Goal: Task Accomplishment & Management: Use online tool/utility

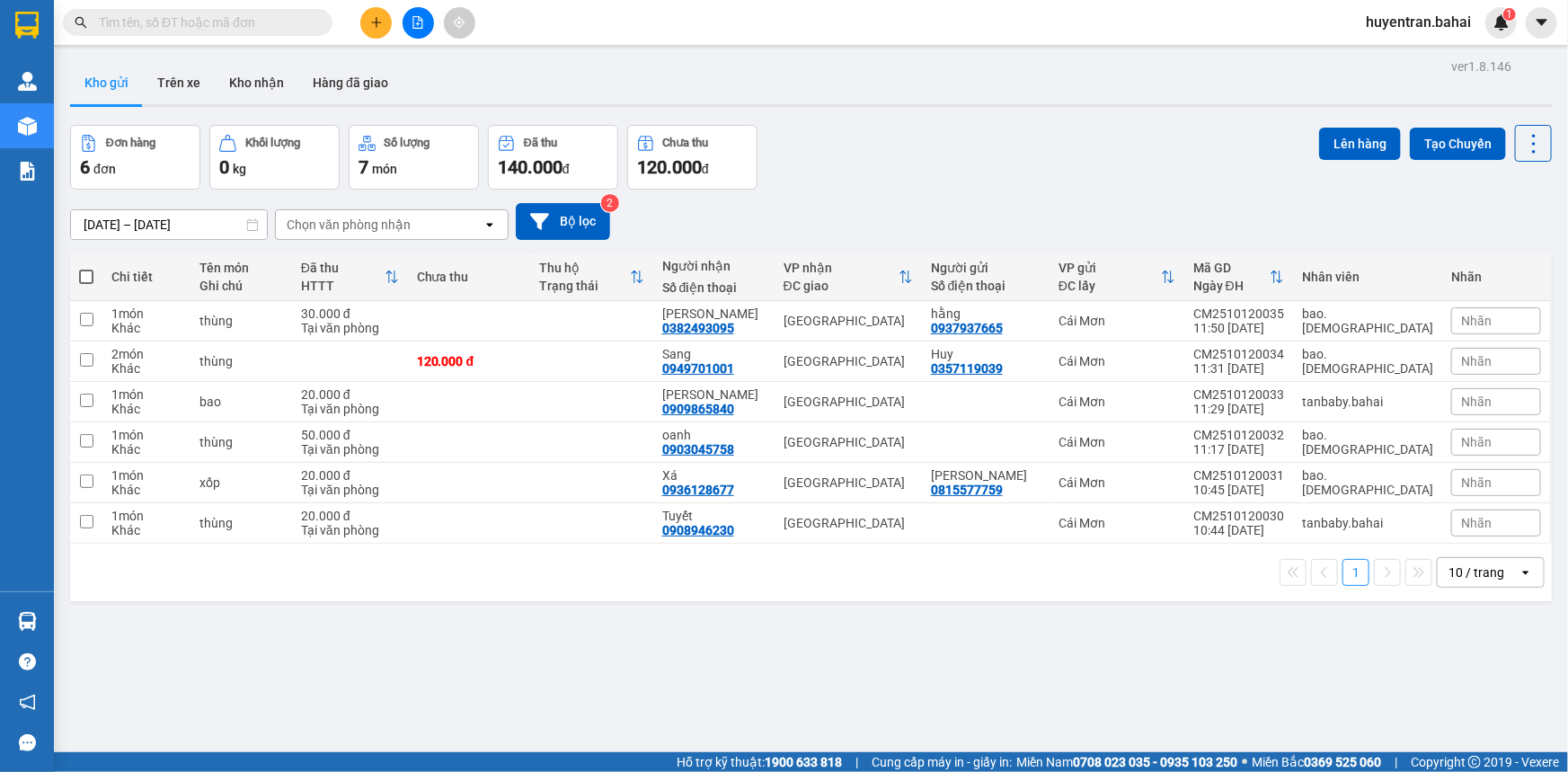
click at [87, 276] on span at bounding box center [85, 277] width 14 height 14
click at [86, 268] on input "checkbox" at bounding box center [86, 268] width 0 height 0
checkbox input "true"
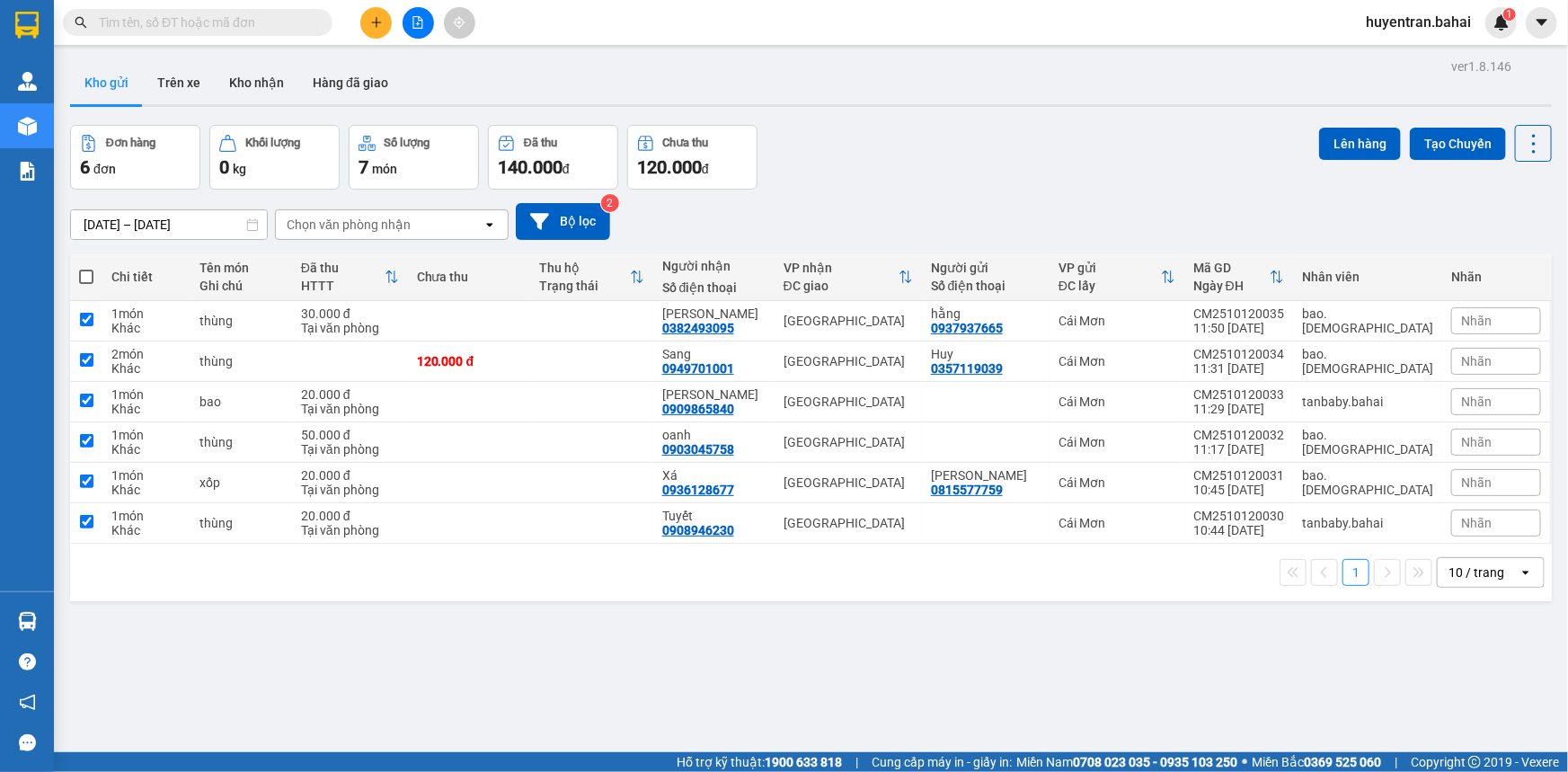
checkbox input "true"
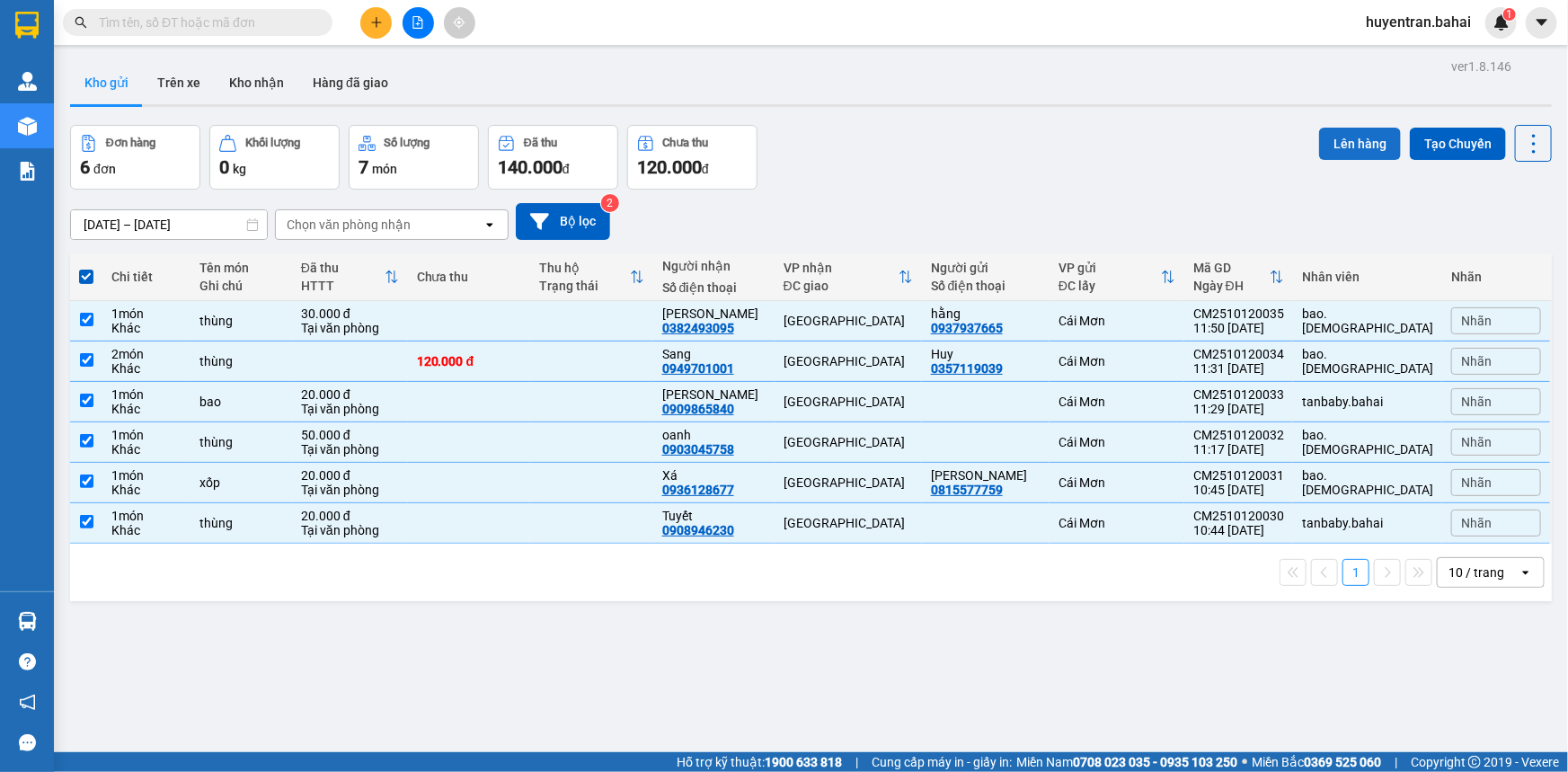
click at [1351, 146] on button "Lên hàng" at bounding box center [1359, 144] width 82 height 33
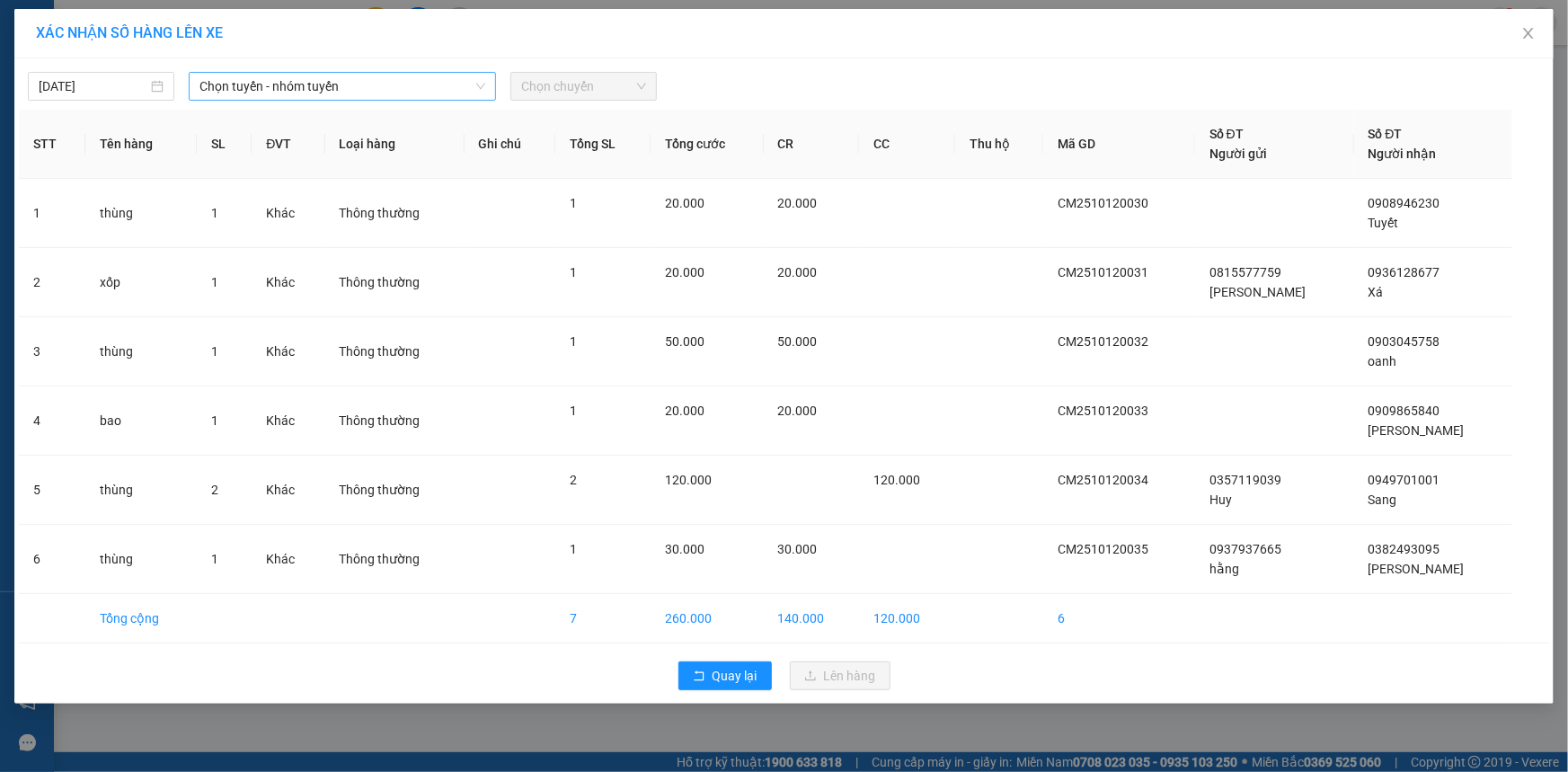
click at [332, 77] on span "Chọn tuyến - nhóm tuyến" at bounding box center [343, 86] width 286 height 27
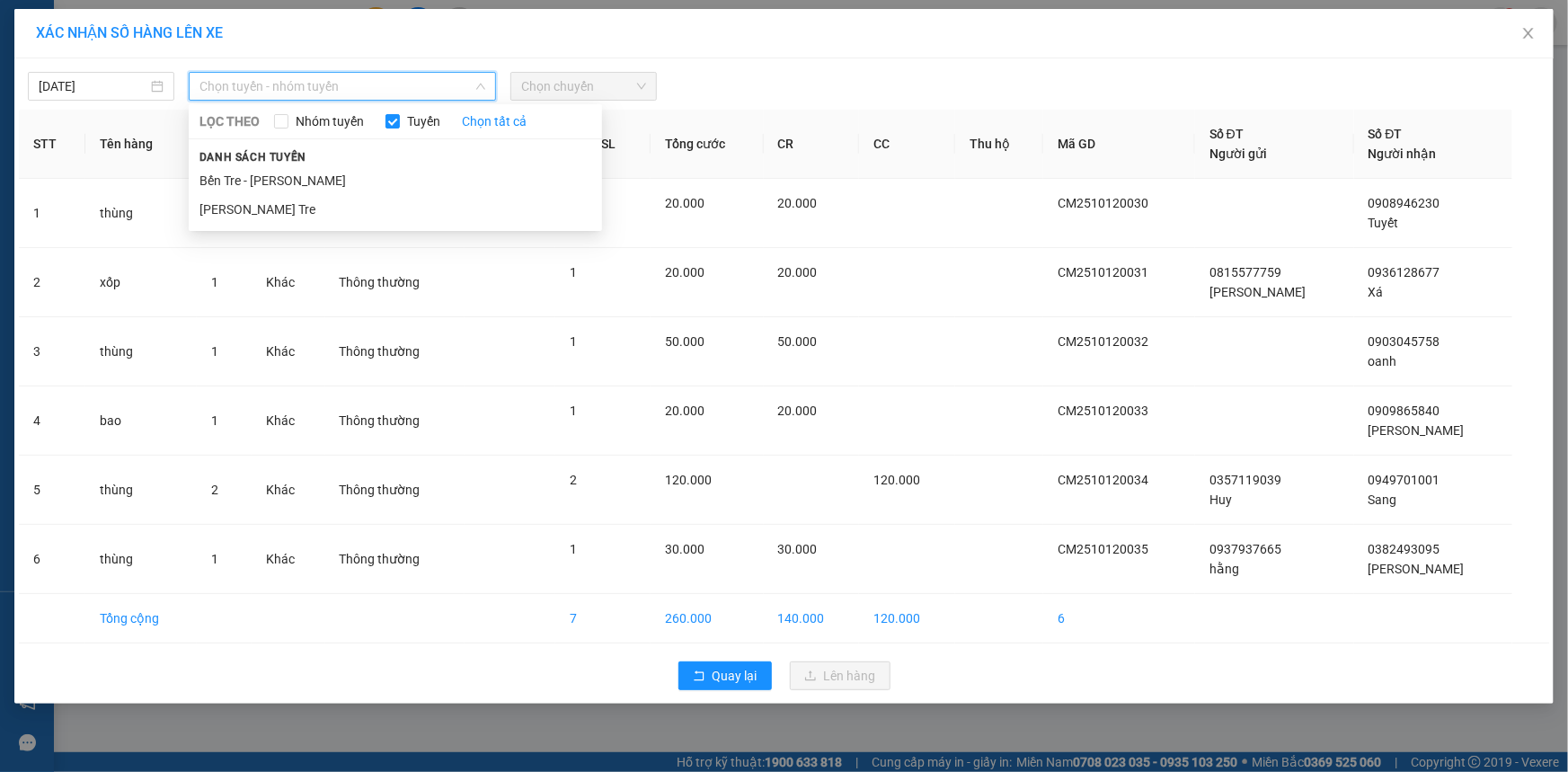
drag, startPoint x: 301, startPoint y: 180, endPoint x: 457, endPoint y: 134, distance: 162.6
click at [301, 179] on li "Bến Tre - Hồ Chí Minh" at bounding box center [395, 181] width 413 height 29
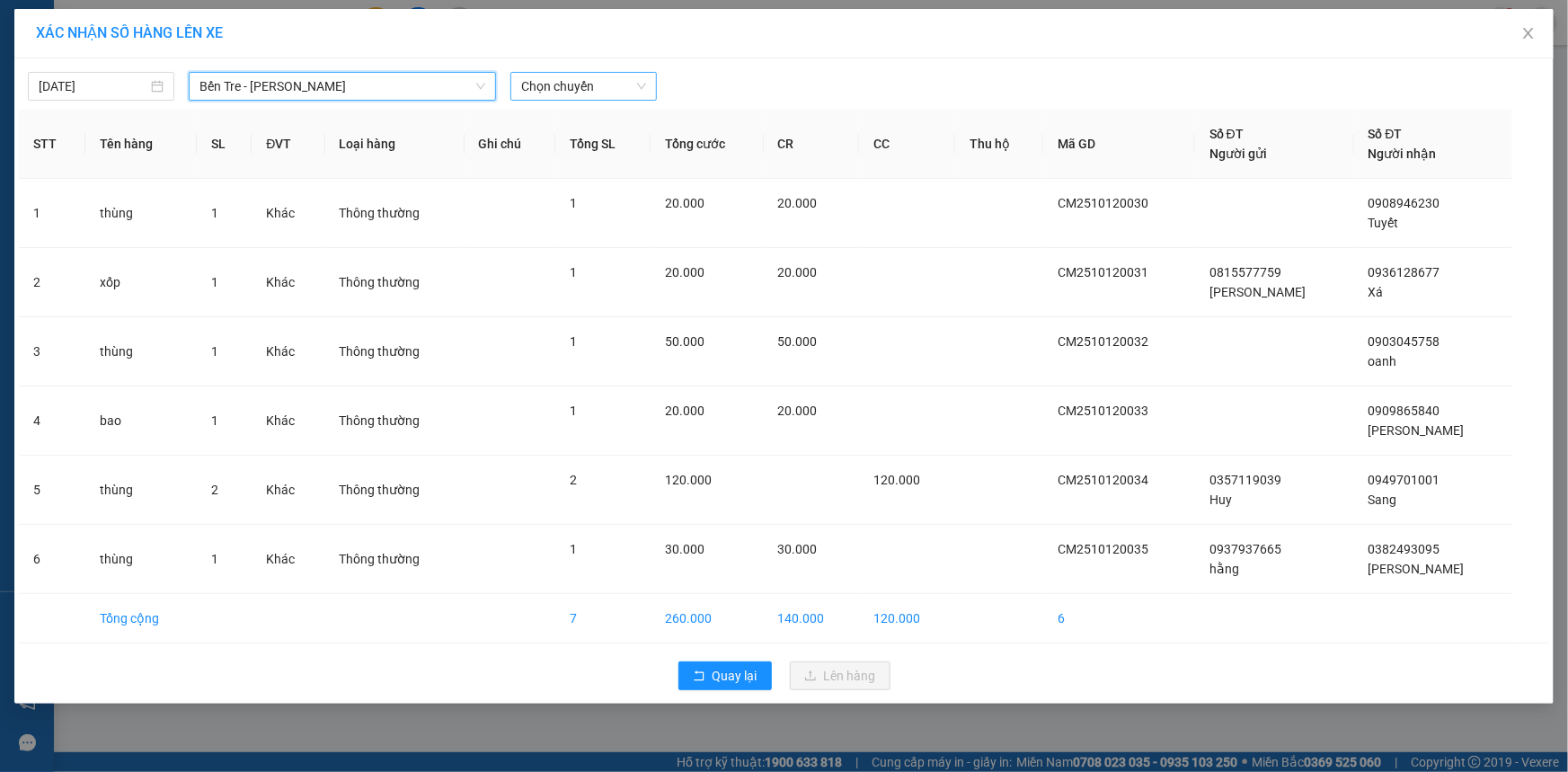
click at [612, 88] on span "Chọn chuyến" at bounding box center [584, 86] width 125 height 27
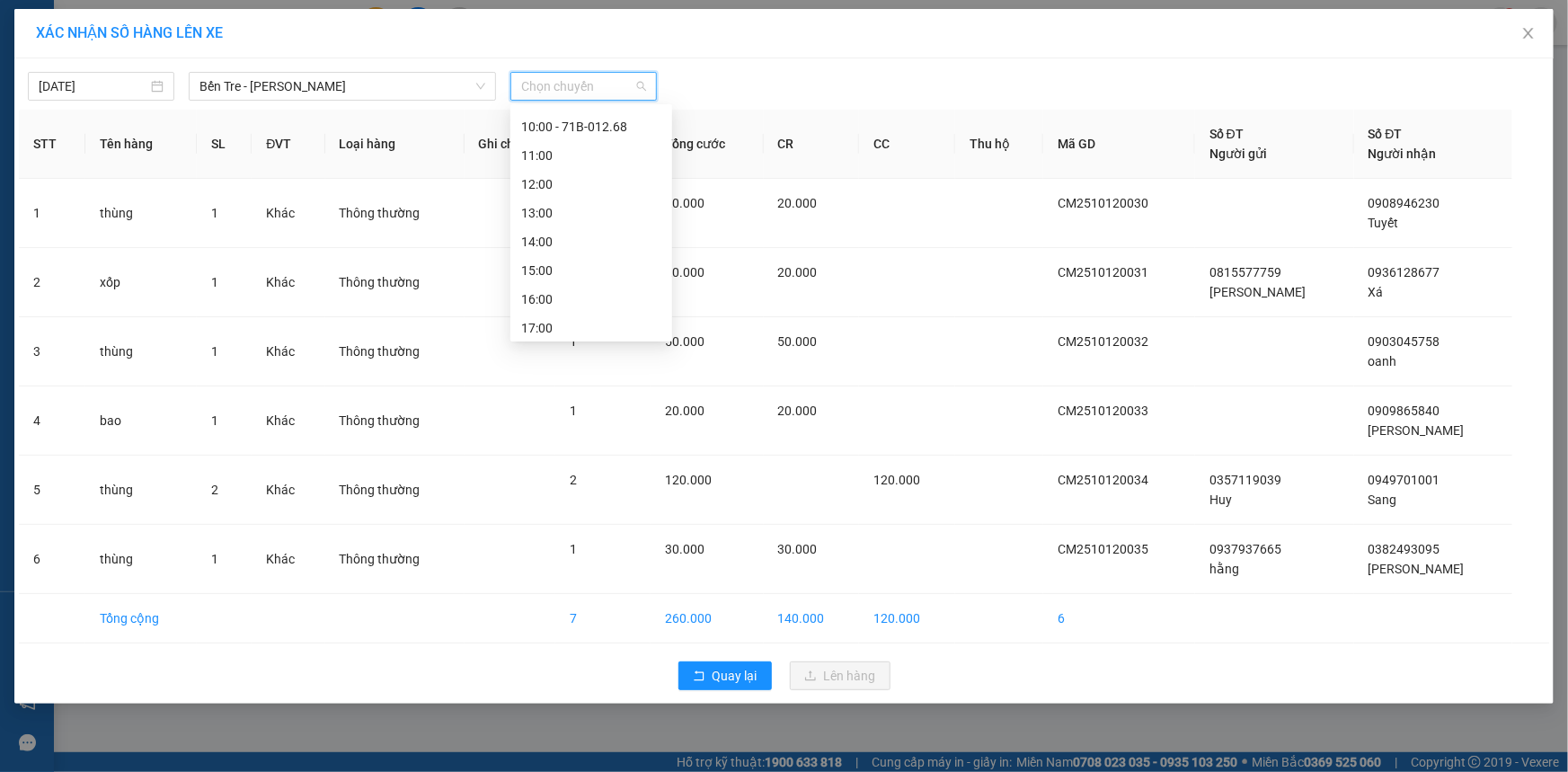
scroll to position [258, 0]
click at [587, 181] on div "12:00" at bounding box center [591, 181] width 140 height 20
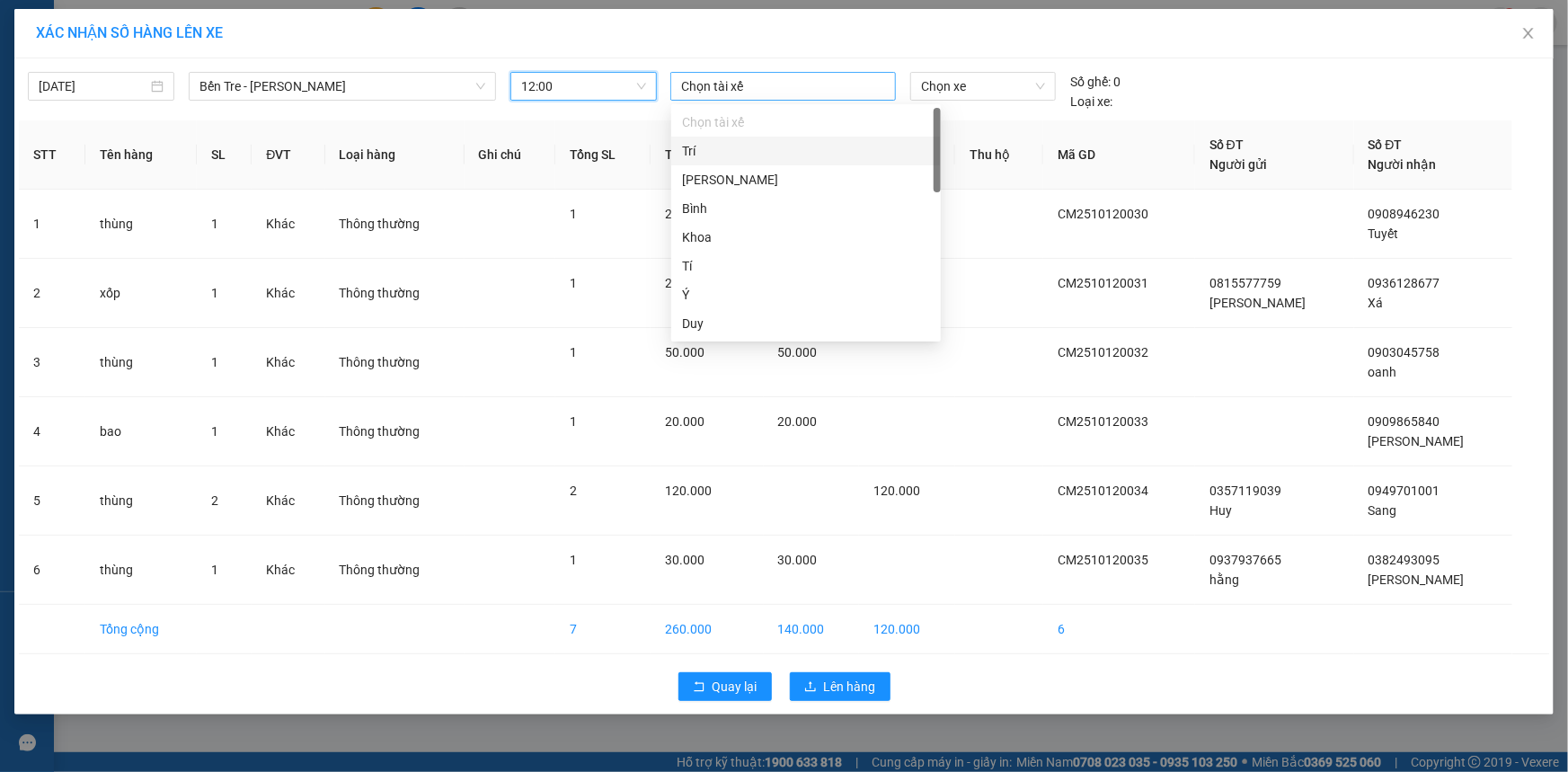
click at [751, 81] on div at bounding box center [783, 86] width 216 height 21
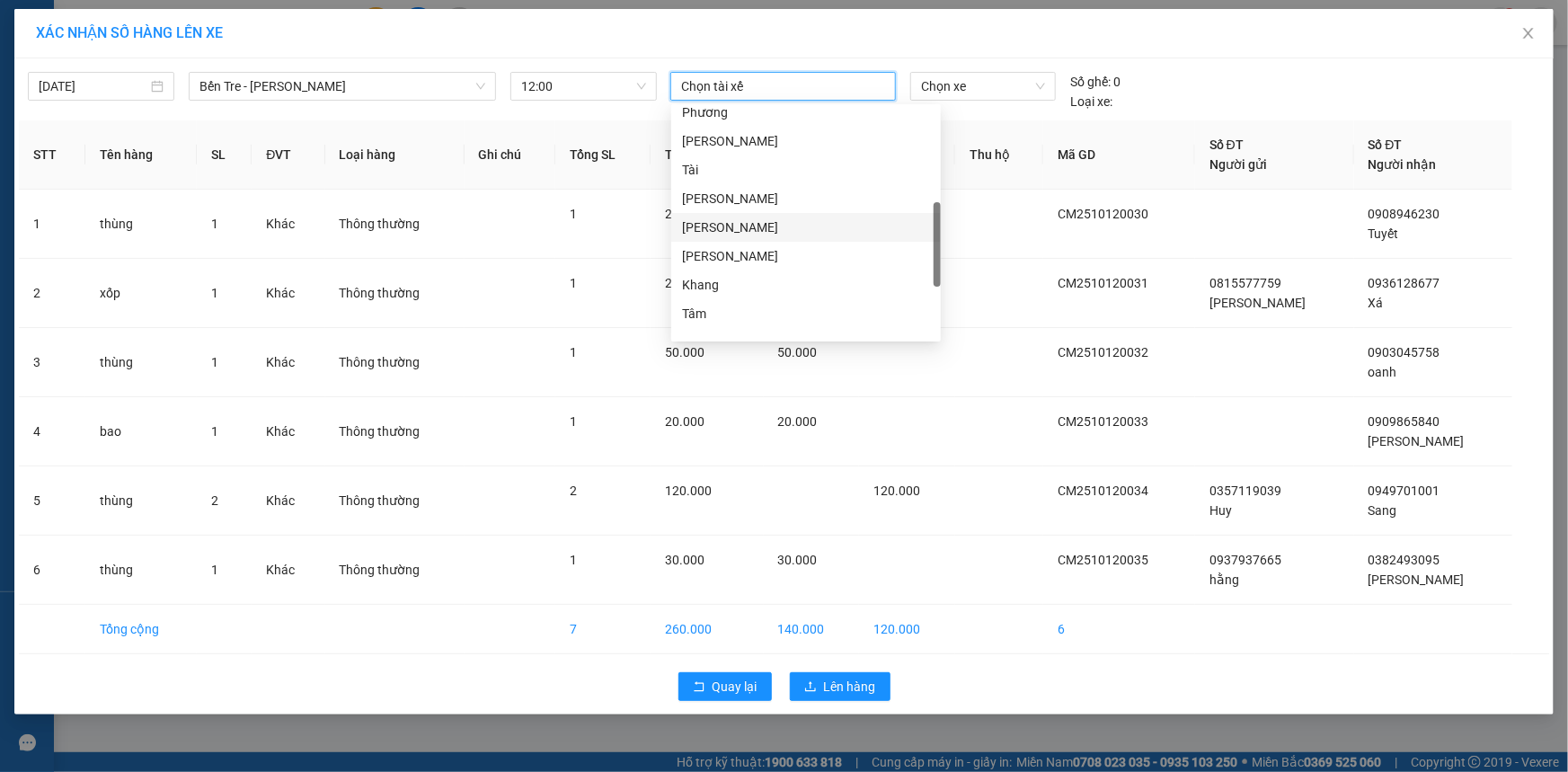
scroll to position [545, 0]
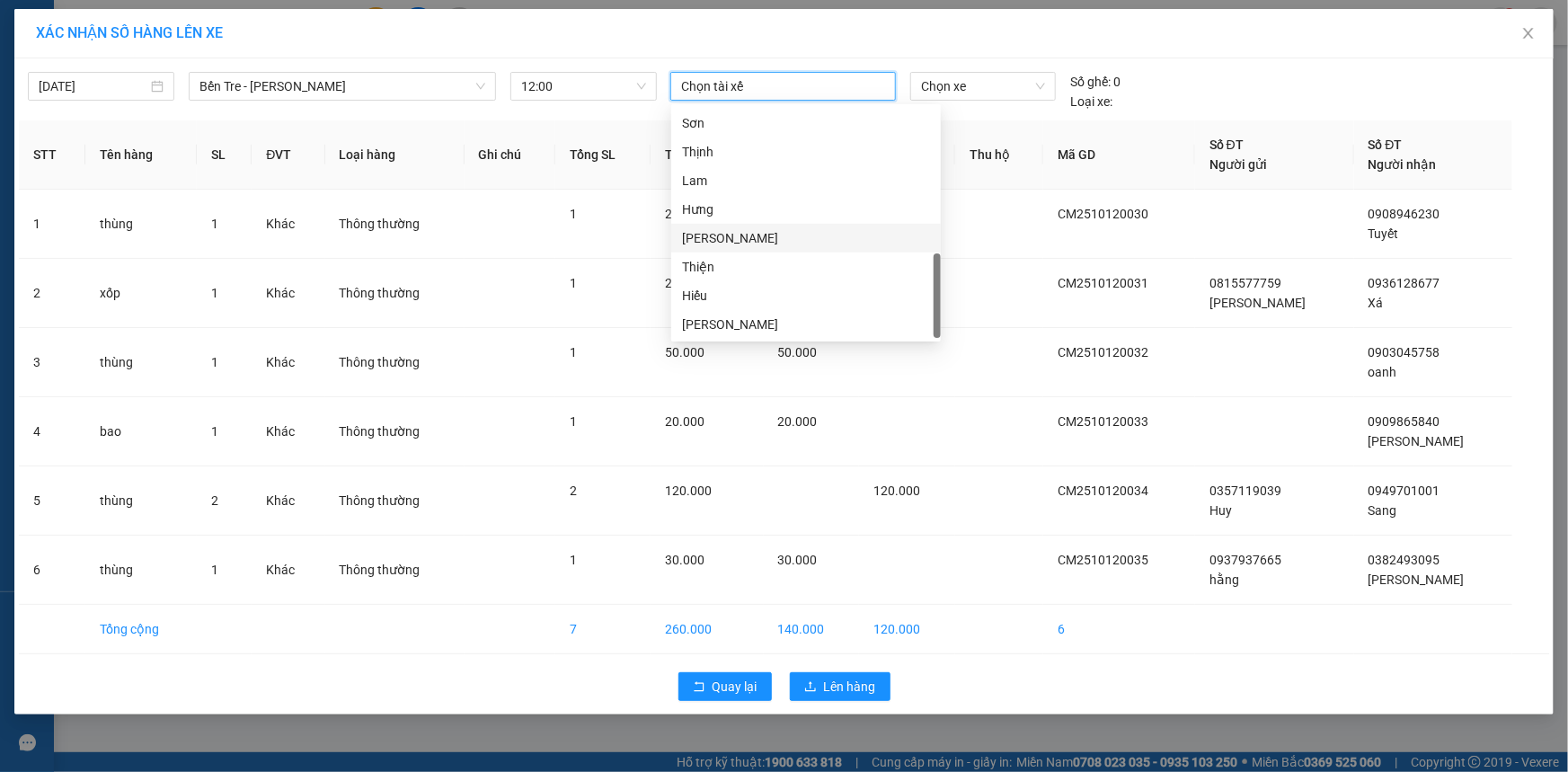
click at [751, 245] on div "Duy Nhỏ" at bounding box center [806, 238] width 248 height 20
click at [953, 89] on span "Chọn xe" at bounding box center [982, 86] width 124 height 27
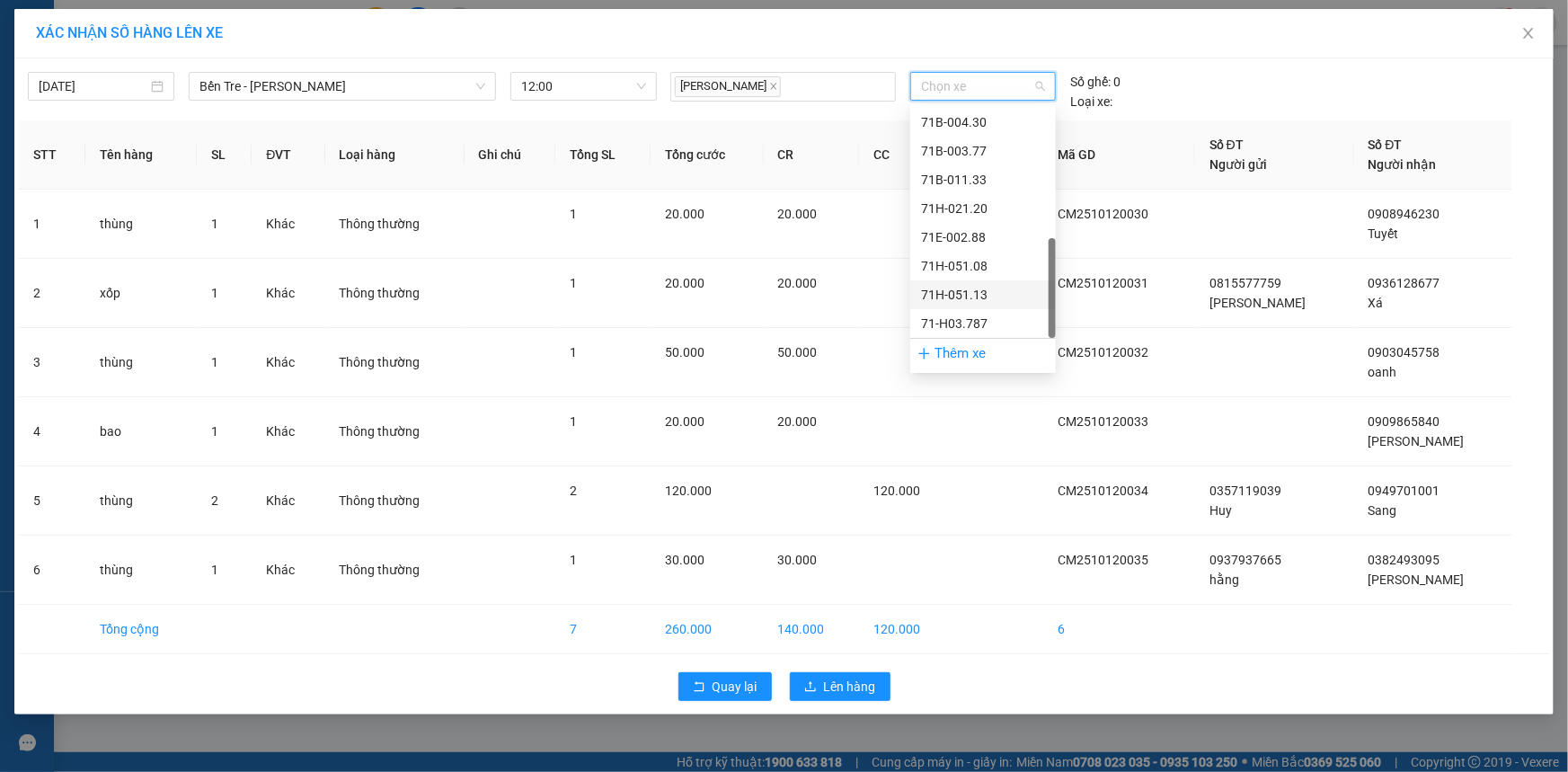
scroll to position [268, 0]
click at [971, 316] on div "71B-003.77" at bounding box center [982, 314] width 124 height 20
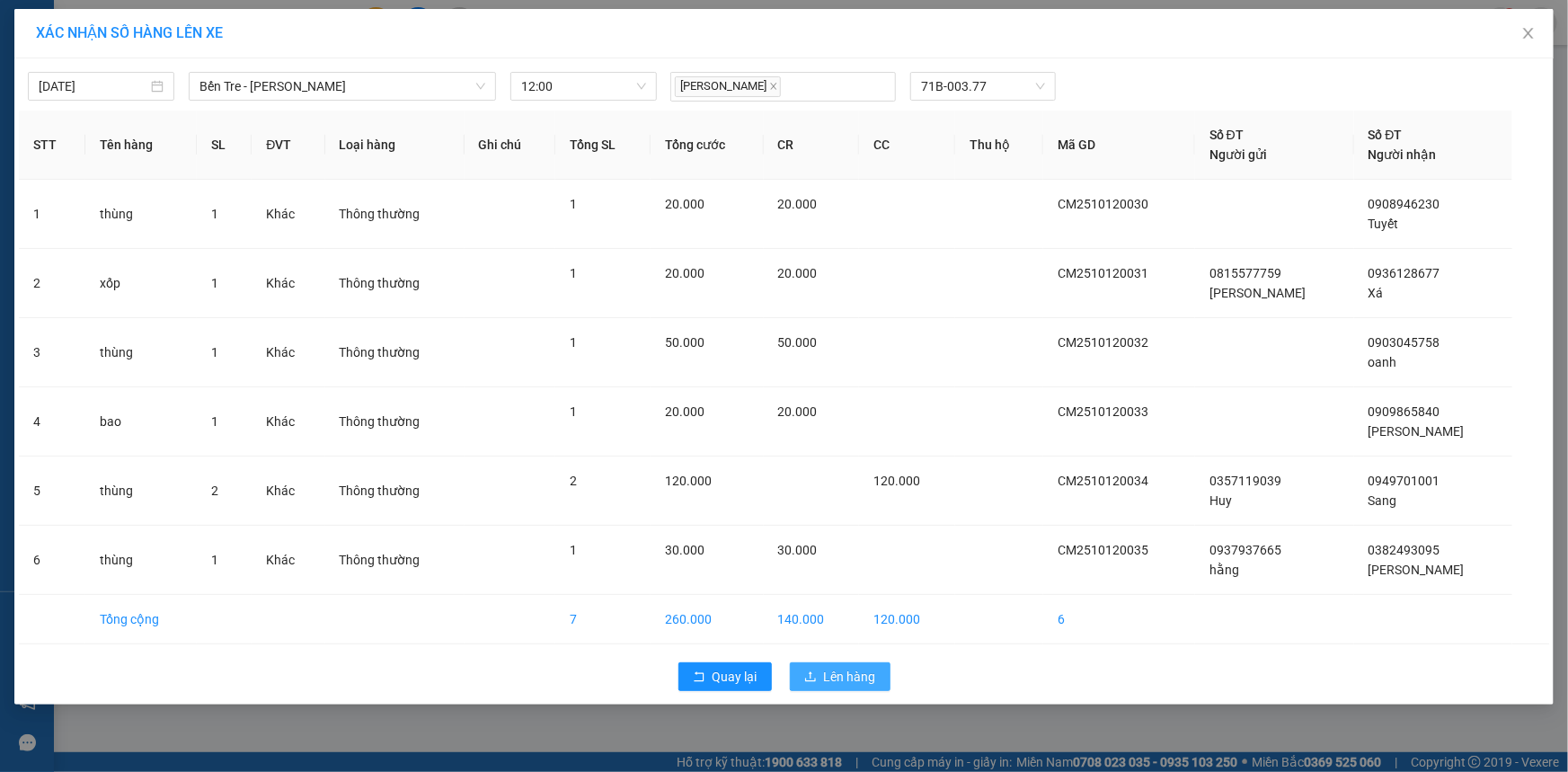
click at [817, 687] on button "Lên hàng" at bounding box center [839, 676] width 101 height 29
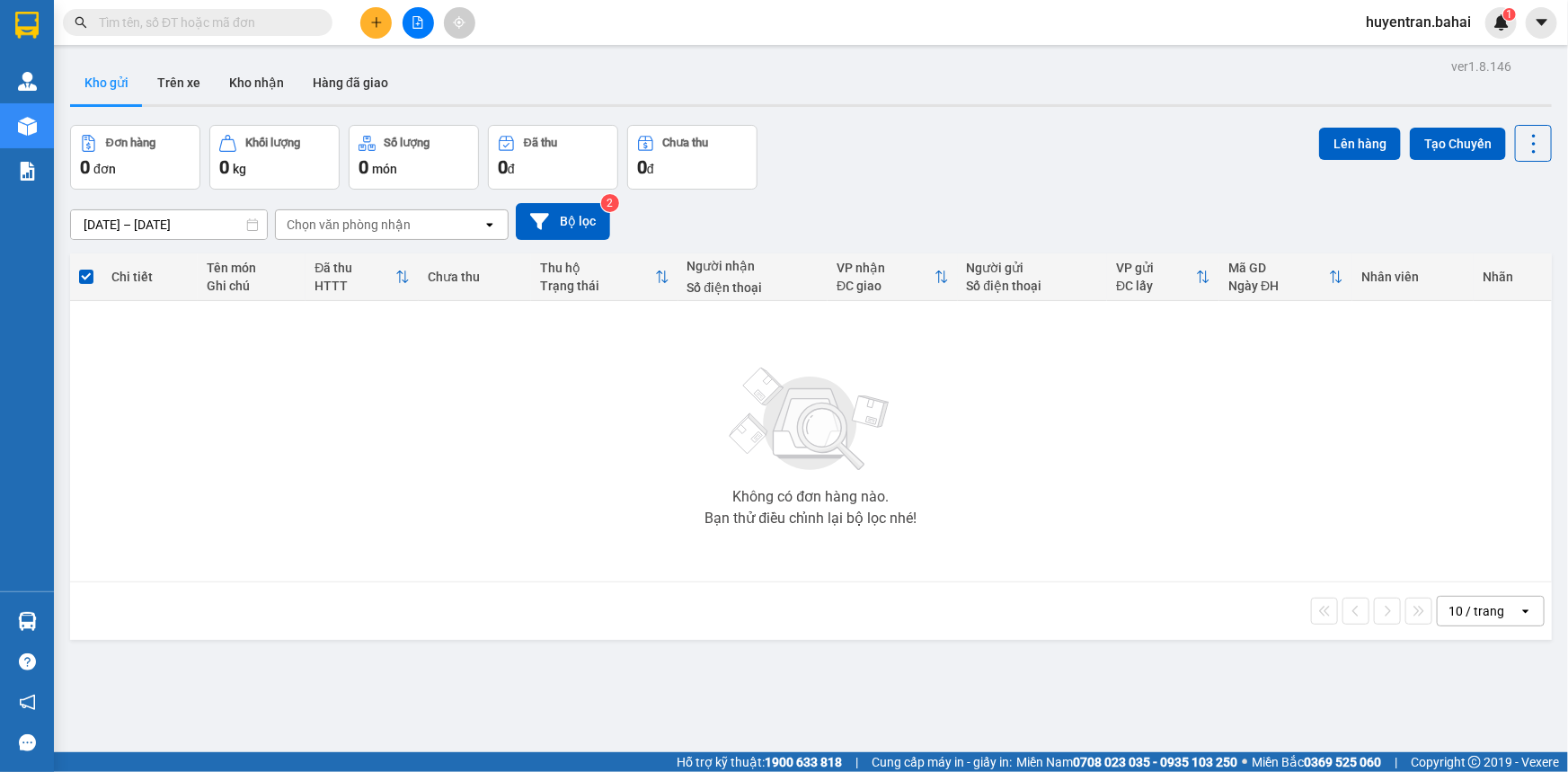
click at [175, 14] on input "text" at bounding box center [205, 22] width 212 height 20
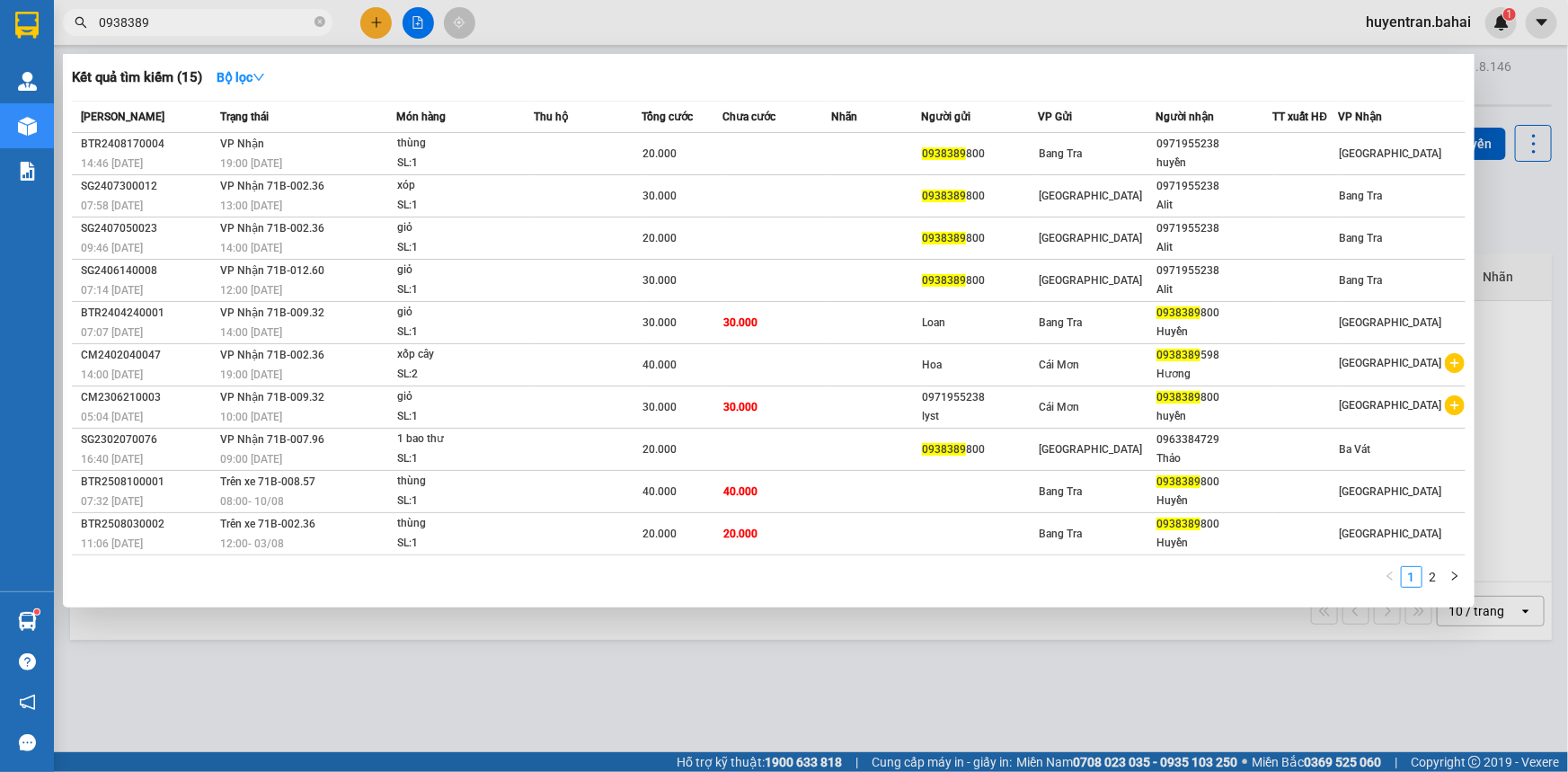
type input "0938389"
click at [1550, 82] on div at bounding box center [784, 386] width 1568 height 772
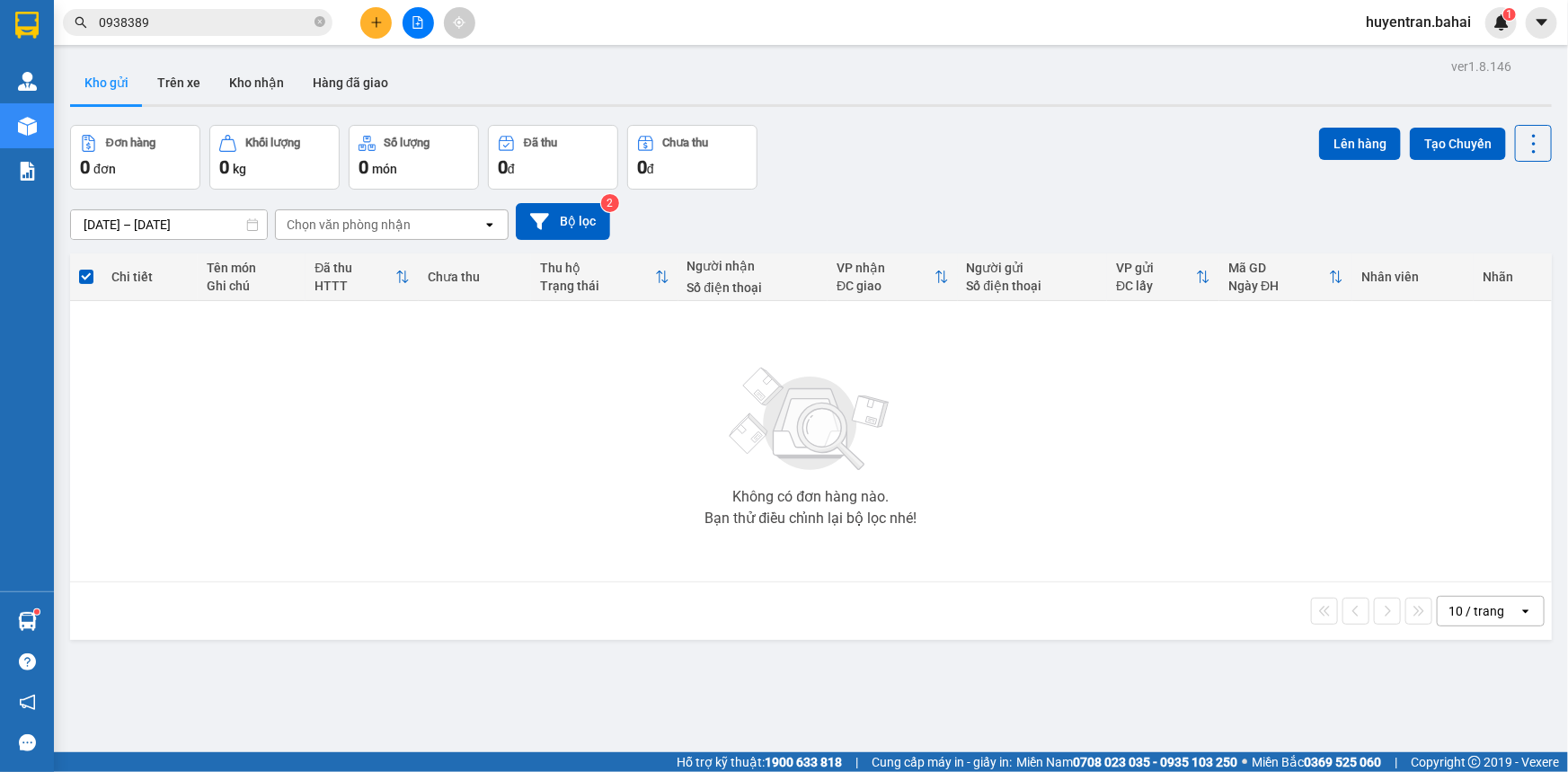
scroll to position [82, 0]
